Goal: Find specific page/section: Find specific page/section

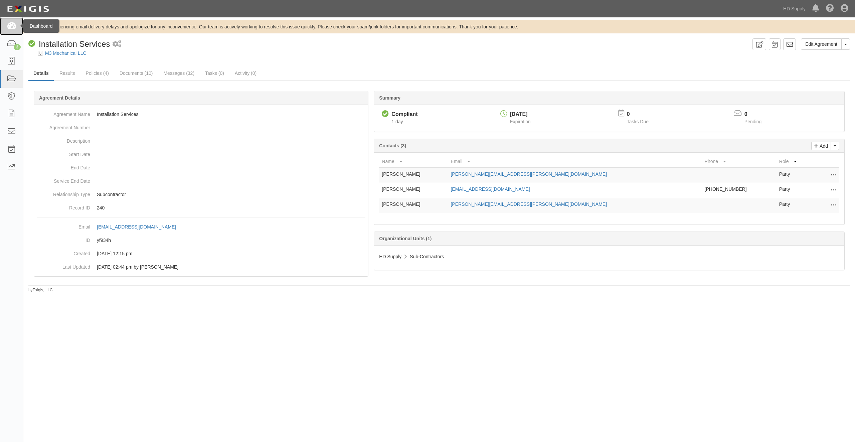
click at [15, 28] on icon at bounding box center [11, 26] width 9 height 8
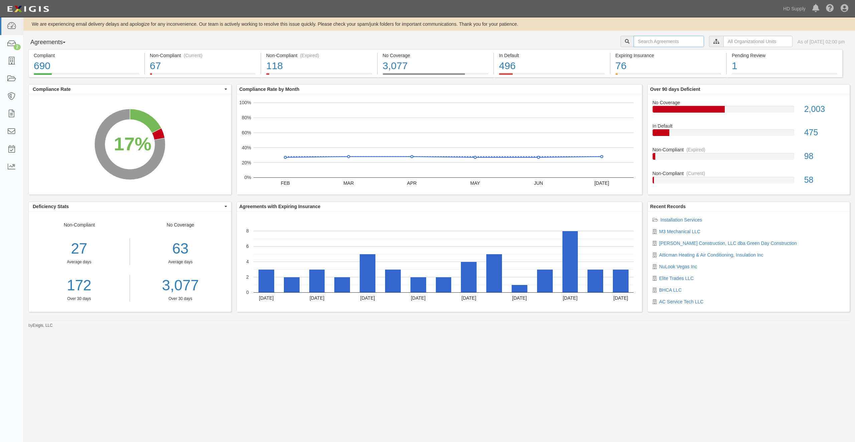
click at [653, 40] on input "text" at bounding box center [669, 41] width 71 height 11
type input "aex"
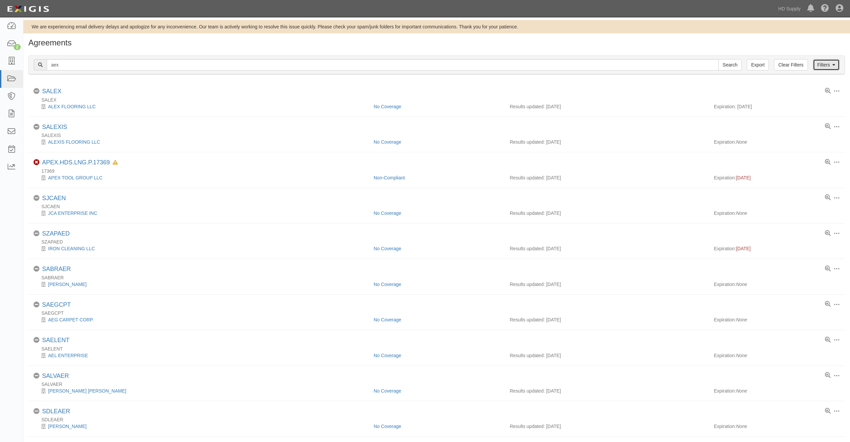
click at [824, 63] on link "Filters" at bounding box center [826, 64] width 27 height 11
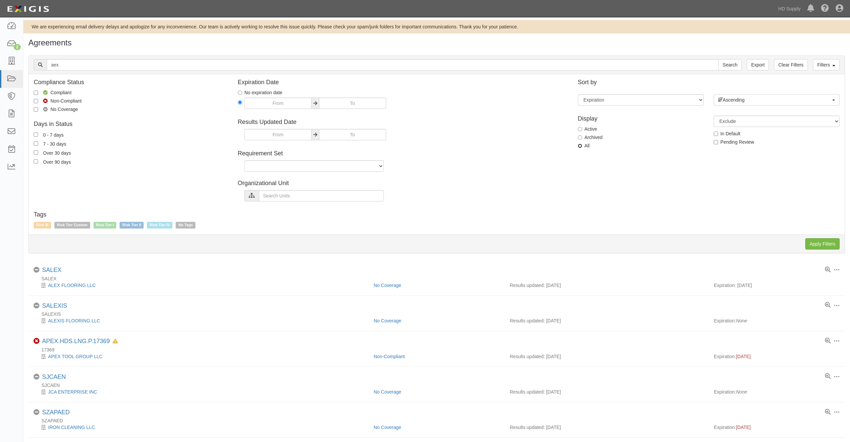
click at [582, 148] on input "All" at bounding box center [580, 146] width 4 height 4
radio input "true"
click at [822, 244] on input "Apply Filters" at bounding box center [823, 243] width 34 height 11
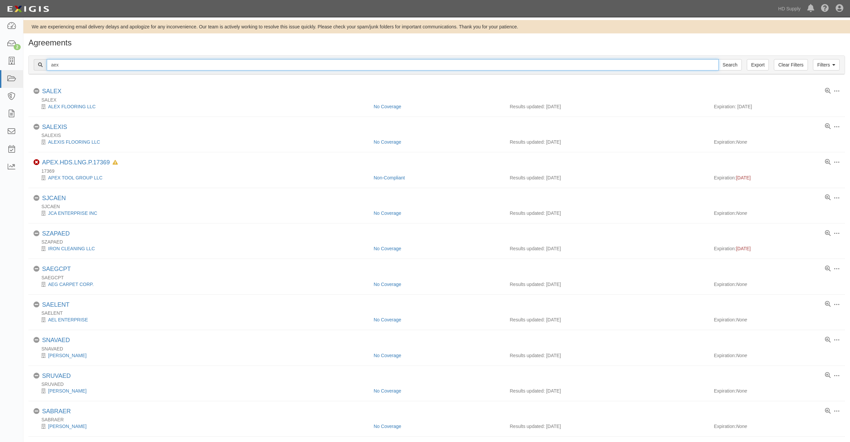
click at [88, 62] on input "aex" at bounding box center [383, 64] width 672 height 11
type input "AEX CONSULTANTS INC"
click at [734, 64] on input "Search" at bounding box center [730, 64] width 23 height 11
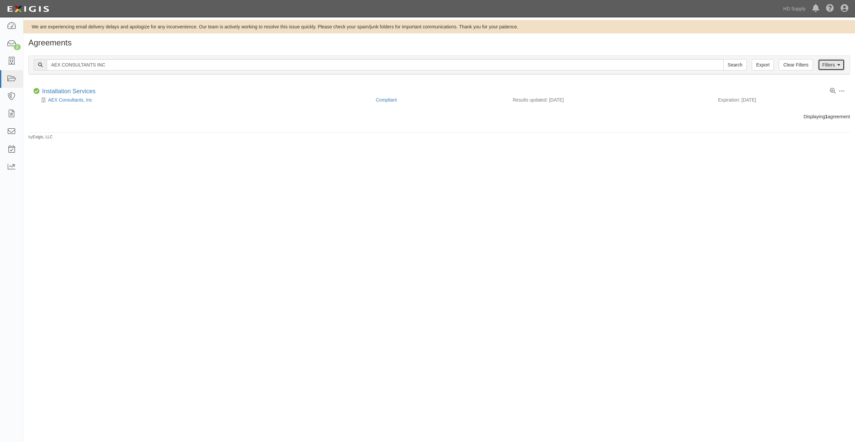
click at [840, 63] on icon at bounding box center [839, 65] width 3 height 5
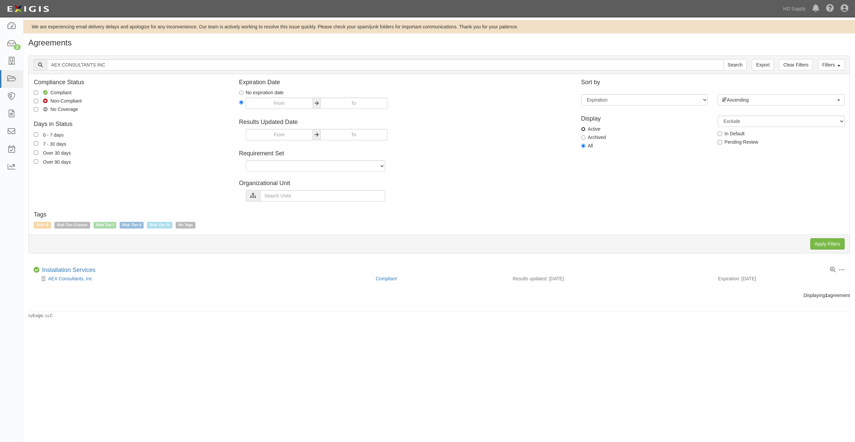
click at [582, 128] on input "Active" at bounding box center [583, 129] width 4 height 4
radio input "true"
click at [823, 244] on input "Apply Filters" at bounding box center [828, 243] width 34 height 11
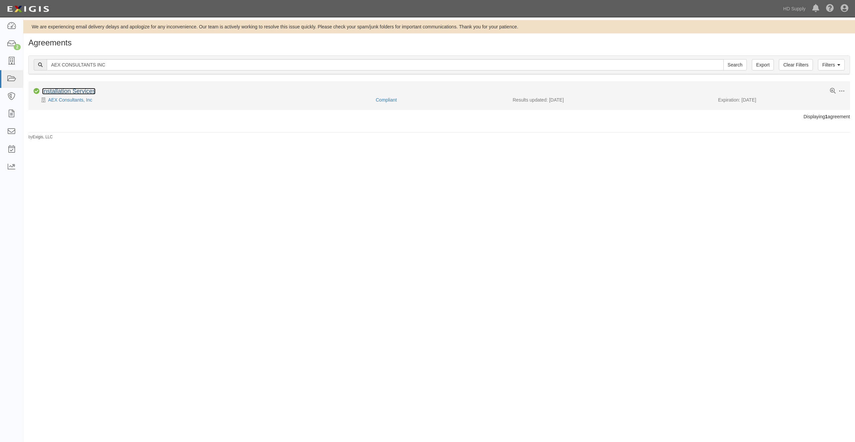
click at [76, 90] on link "Installation Services" at bounding box center [68, 91] width 53 height 7
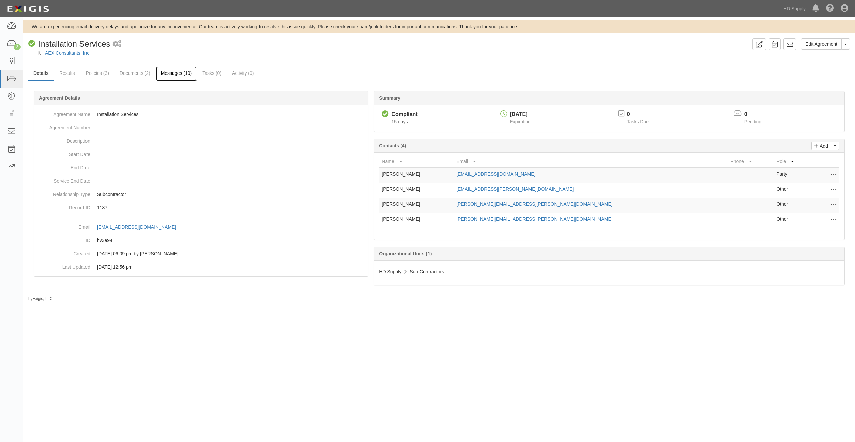
click at [170, 75] on link "Messages (10)" at bounding box center [176, 74] width 41 height 14
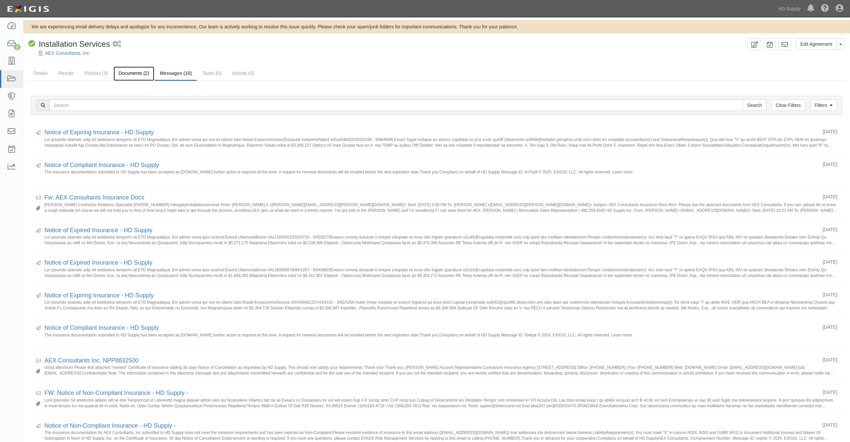
click at [128, 73] on link "Documents (2)" at bounding box center [134, 74] width 41 height 14
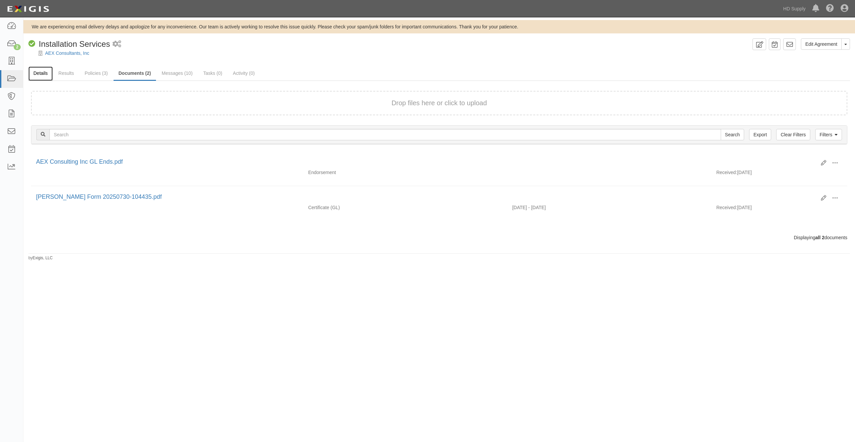
click at [37, 73] on link "Details" at bounding box center [40, 74] width 24 height 14
